Goal: Transaction & Acquisition: Subscribe to service/newsletter

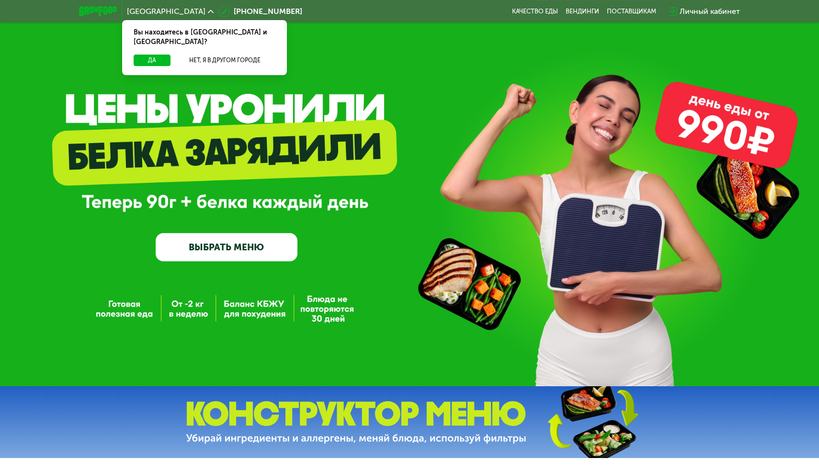
click at [204, 239] on link "ВЫБРАТЬ МЕНЮ" at bounding box center [227, 247] width 142 height 28
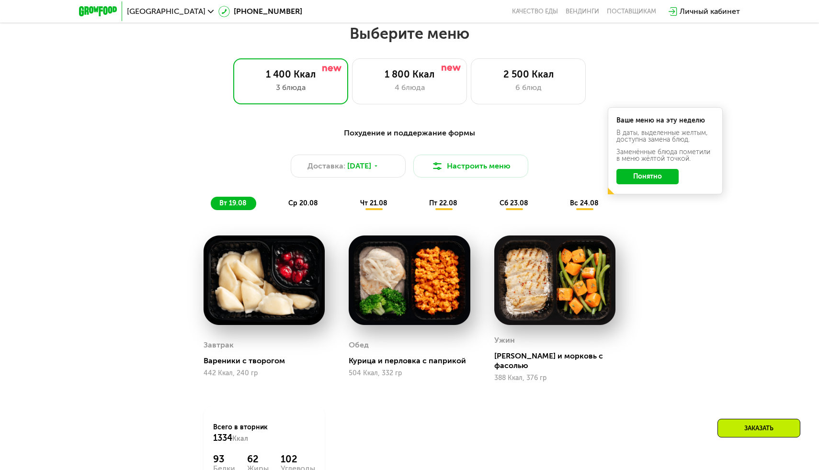
scroll to position [469, 0]
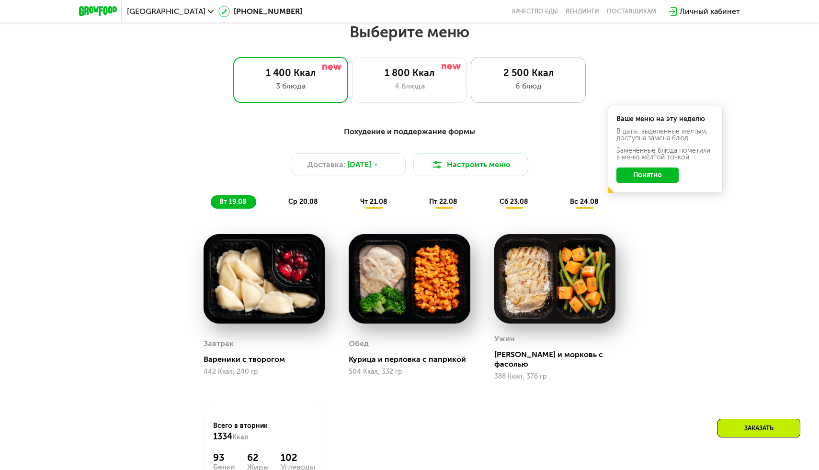
click at [497, 83] on div "6 блюд" at bounding box center [528, 85] width 95 height 11
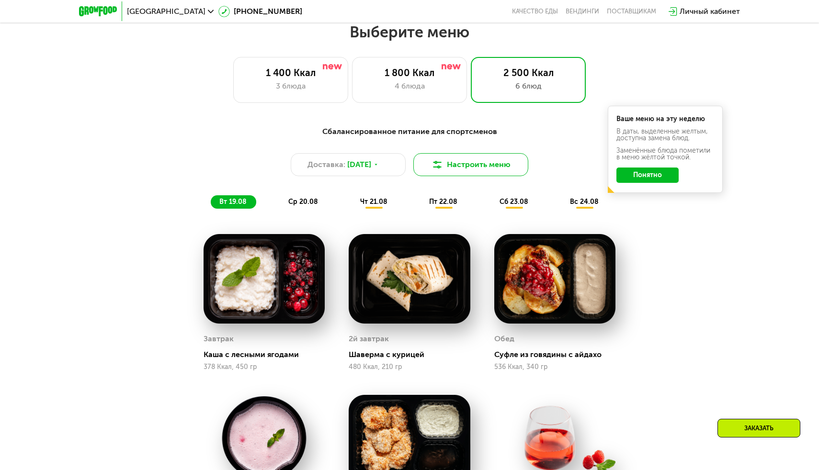
click at [441, 168] on img at bounding box center [436, 164] width 11 height 11
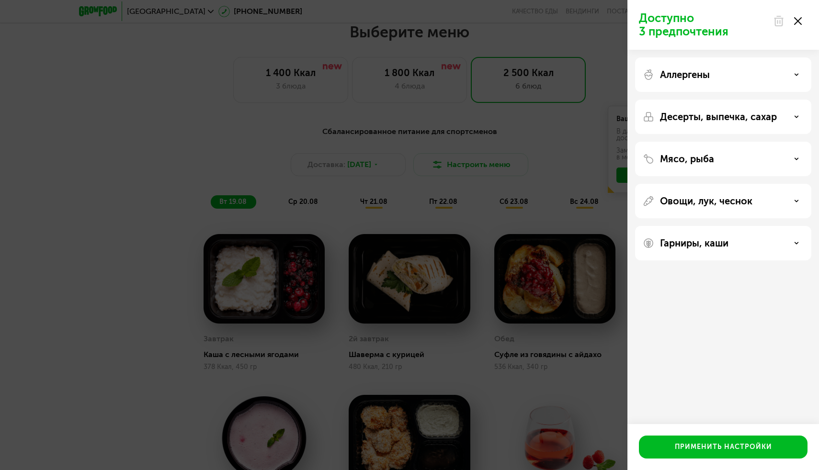
click at [722, 78] on div "Аллергены" at bounding box center [723, 74] width 161 height 11
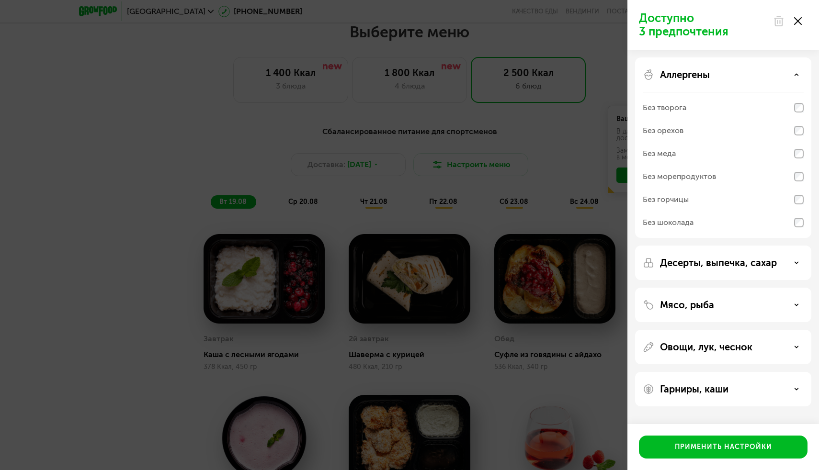
click at [735, 76] on div "Аллергены" at bounding box center [723, 74] width 161 height 11
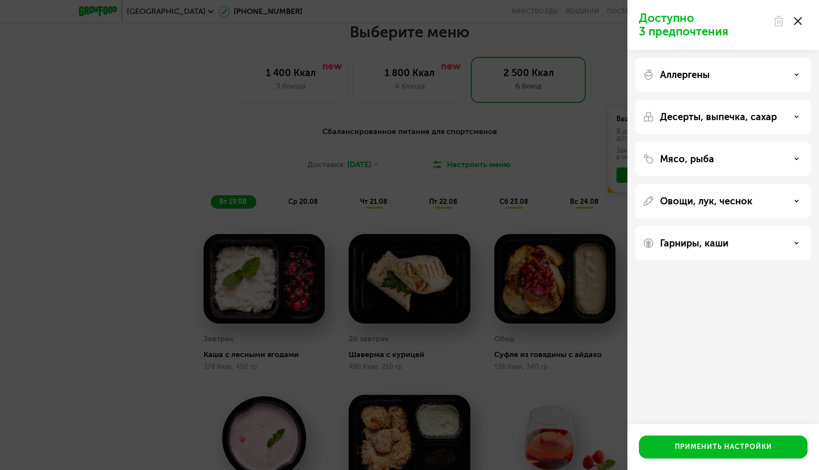
click at [731, 184] on div "Мясо, рыба" at bounding box center [723, 201] width 176 height 34
click at [730, 156] on div "Мясо, рыба" at bounding box center [723, 158] width 161 height 11
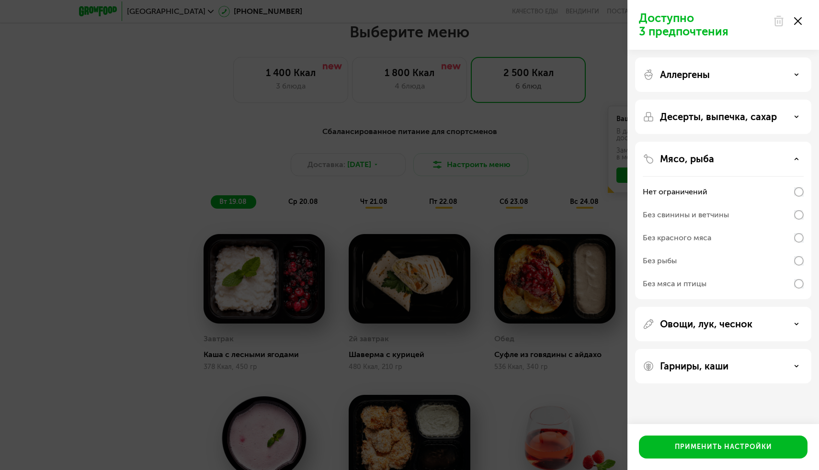
click at [791, 226] on div "Без свинины и ветчины" at bounding box center [723, 237] width 161 height 23
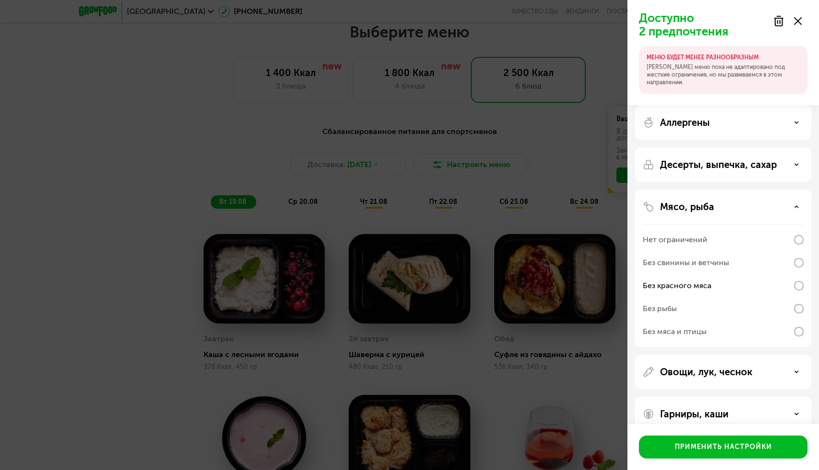
click at [792, 274] on div "Без свинины и ветчины" at bounding box center [723, 285] width 161 height 23
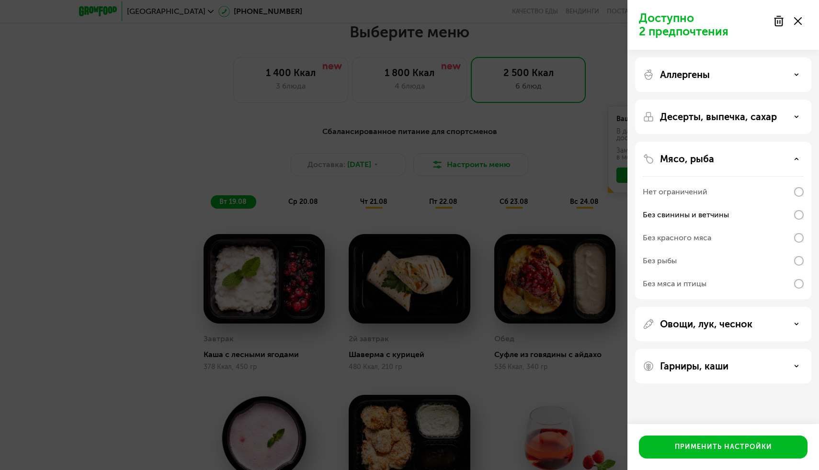
click at [794, 155] on div "Мясо, рыба" at bounding box center [723, 158] width 161 height 11
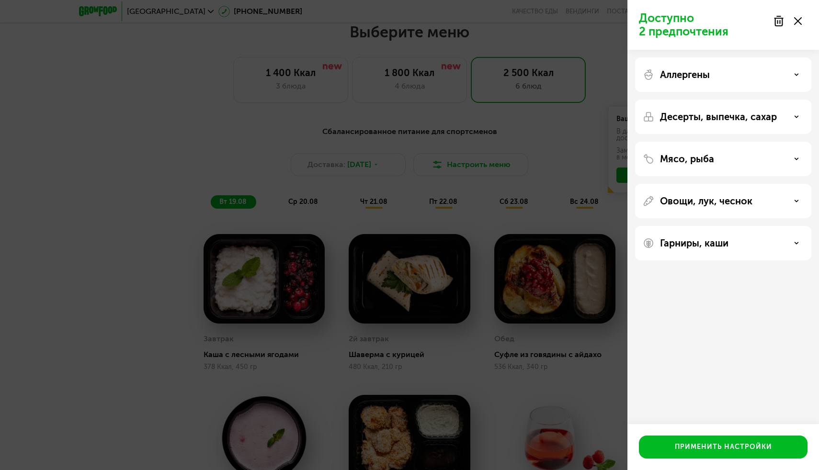
click at [802, 24] on div at bounding box center [787, 20] width 40 height 19
click at [800, 24] on use at bounding box center [798, 21] width 8 height 8
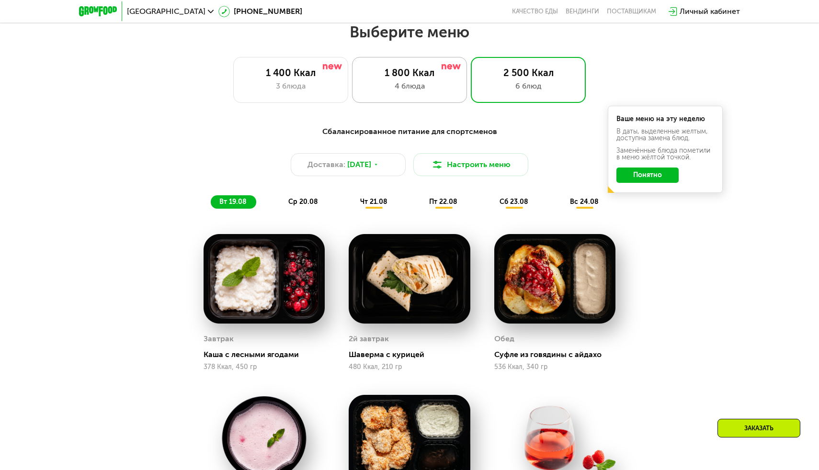
click at [429, 82] on div "4 блюда" at bounding box center [409, 85] width 95 height 11
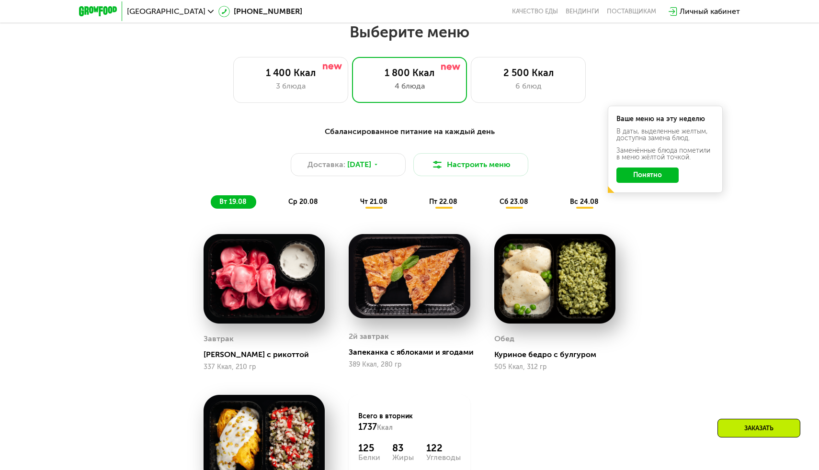
click at [656, 173] on button "Понятно" at bounding box center [647, 175] width 62 height 15
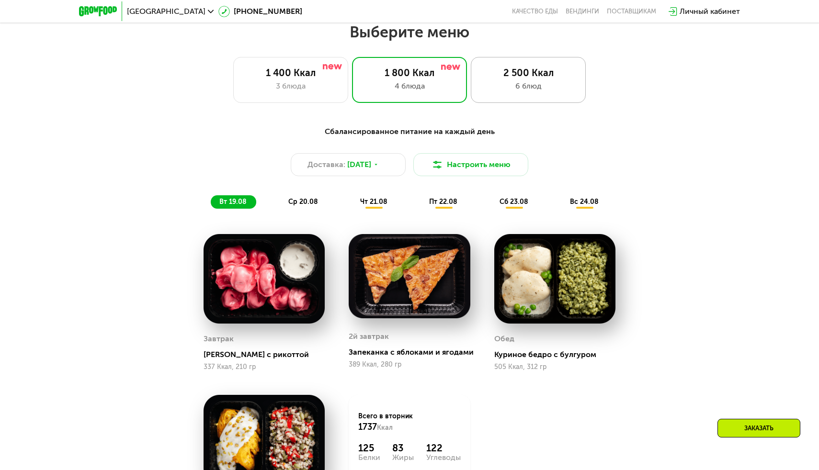
click at [566, 68] on div "2 500 Ккал" at bounding box center [528, 72] width 95 height 11
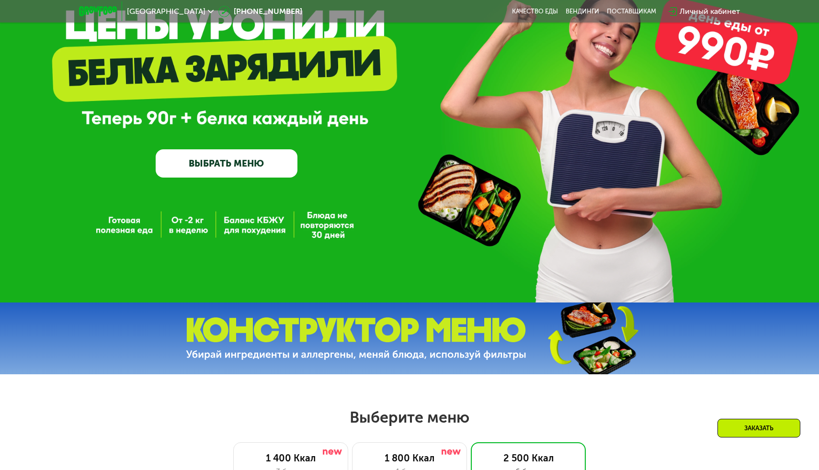
scroll to position [0, 0]
